Goal: Task Accomplishment & Management: Manage account settings

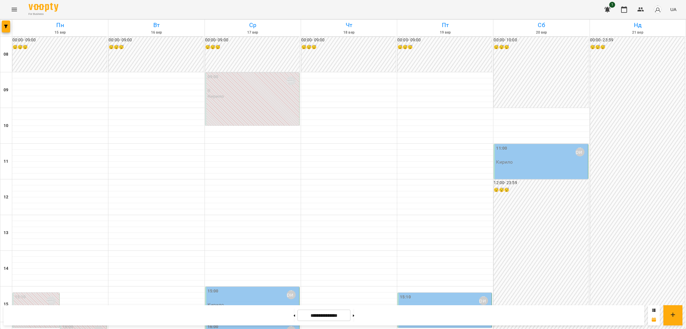
scroll to position [267, 0]
click at [233, 324] on div "16:00 [PERSON_NAME]" at bounding box center [252, 334] width 90 height 20
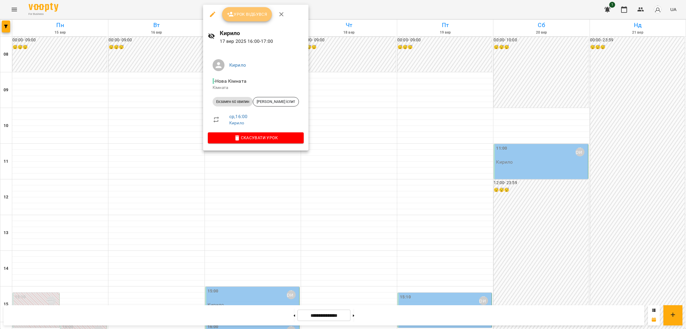
click at [238, 9] on button "Урок відбувся" at bounding box center [247, 14] width 50 height 14
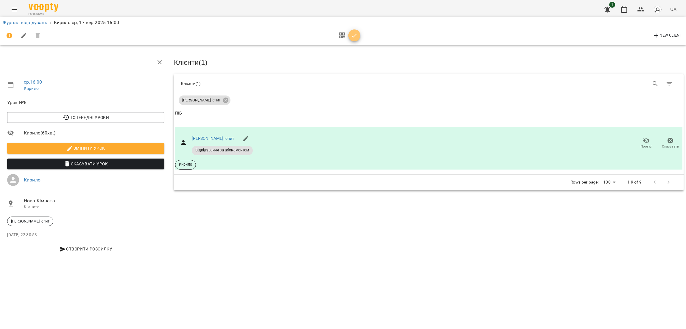
click at [359, 33] on span "button" at bounding box center [354, 35] width 12 height 7
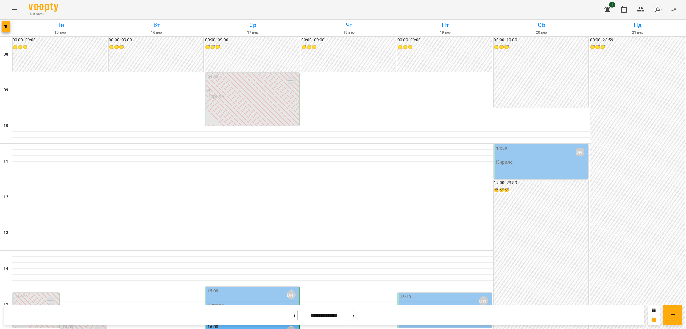
scroll to position [230, 0]
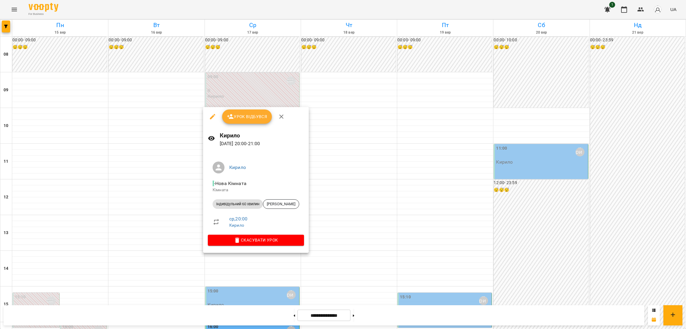
click at [249, 264] on div at bounding box center [343, 164] width 686 height 329
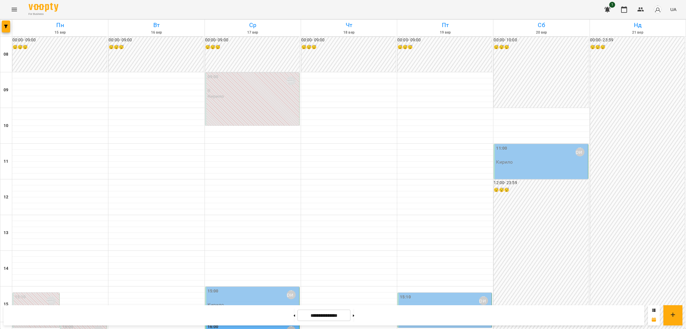
scroll to position [174, 0]
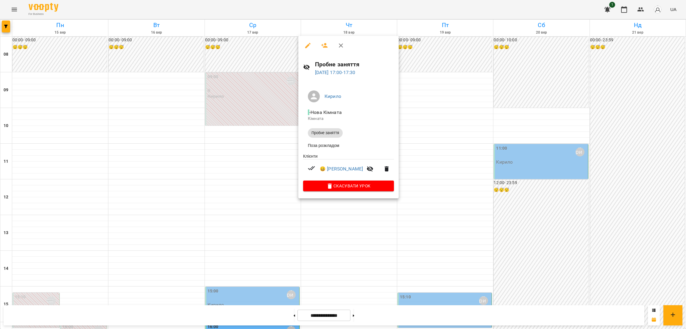
click at [247, 138] on div at bounding box center [343, 164] width 686 height 329
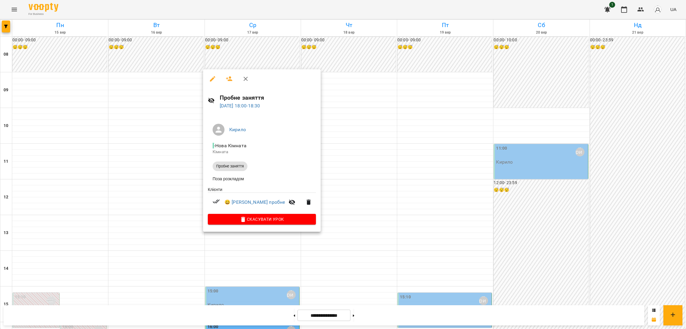
click at [320, 193] on div at bounding box center [343, 164] width 686 height 329
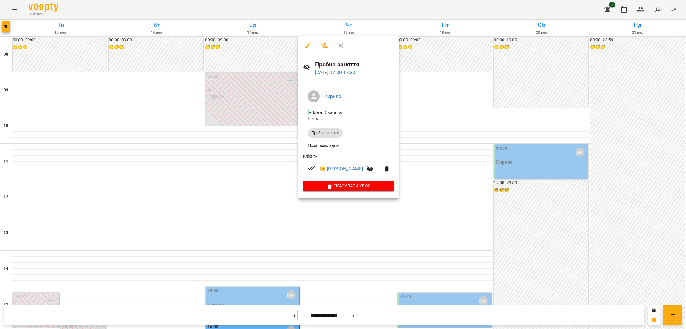
click at [457, 71] on div at bounding box center [343, 164] width 686 height 329
